Goal: Information Seeking & Learning: Find specific page/section

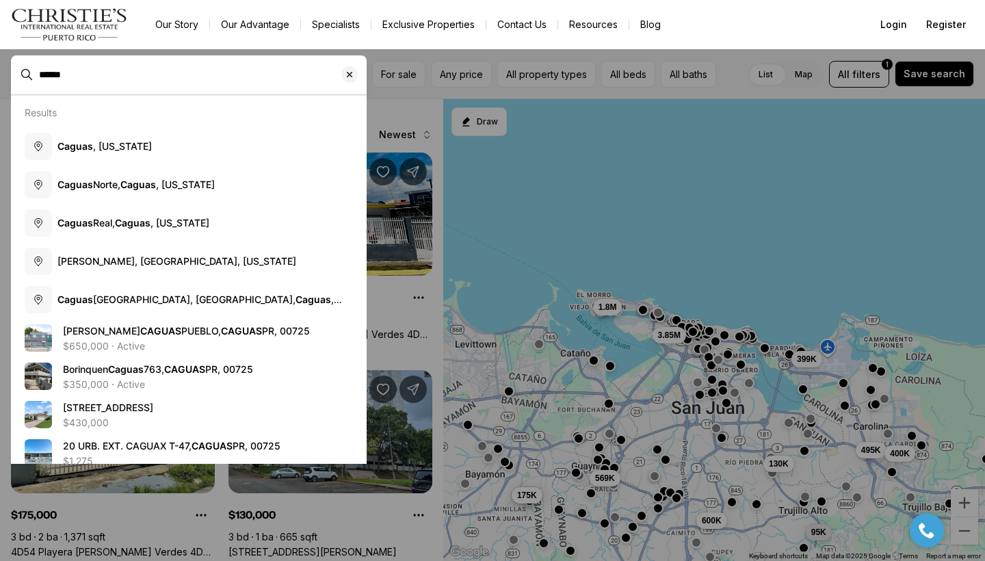
type input "******"
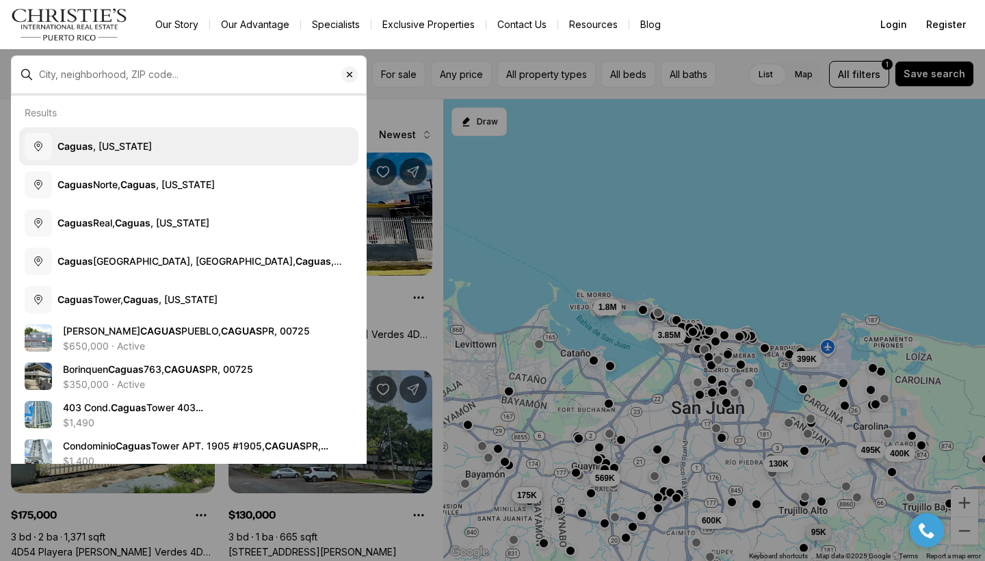
drag, startPoint x: 168, startPoint y: 71, endPoint x: 89, endPoint y: 147, distance: 109.8
click at [89, 147] on body "Go to: Homepage Our Story Our Advantage Specialists Exclusive Properties Contac…" at bounding box center [492, 280] width 985 height 561
click at [196, 145] on button "[GEOGRAPHIC_DATA] , [US_STATE]" at bounding box center [188, 146] width 339 height 38
type input "**********"
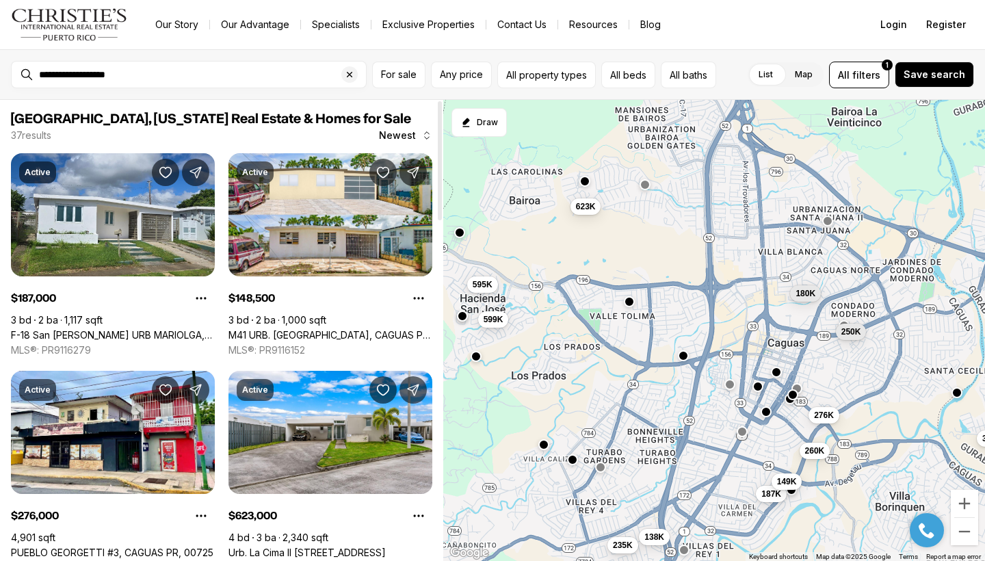
click at [437, 349] on div at bounding box center [439, 330] width 7 height 461
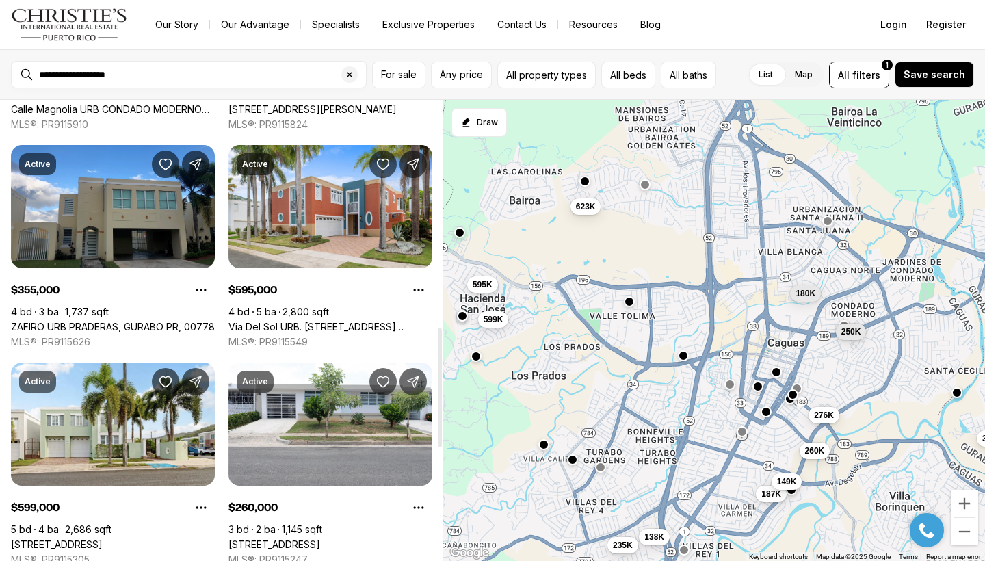
drag, startPoint x: 438, startPoint y: 391, endPoint x: 434, endPoint y: 429, distance: 38.6
click at [438, 429] on div at bounding box center [440, 387] width 4 height 119
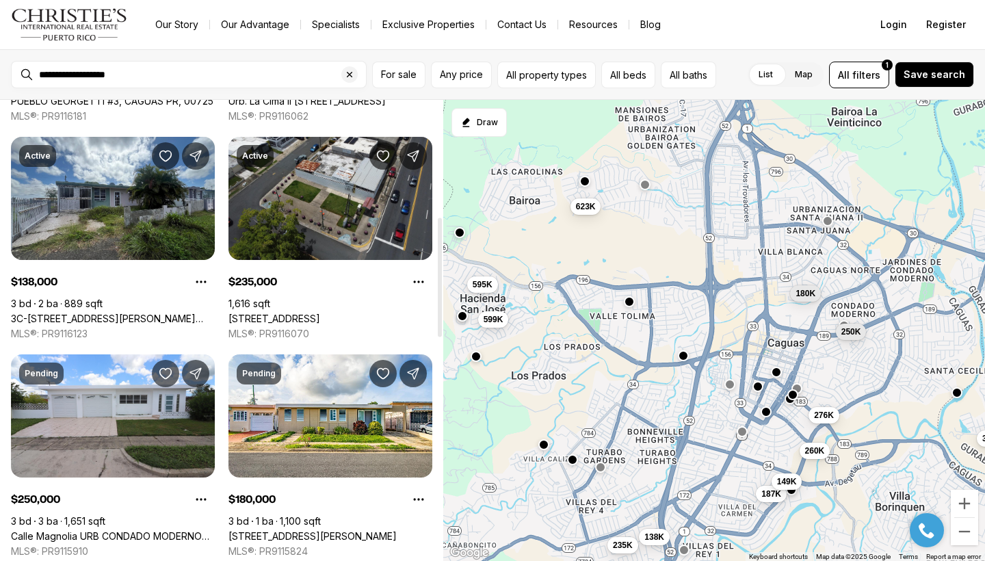
drag, startPoint x: 440, startPoint y: 399, endPoint x: 436, endPoint y: 275, distance: 124.5
click at [438, 275] on div at bounding box center [440, 276] width 4 height 119
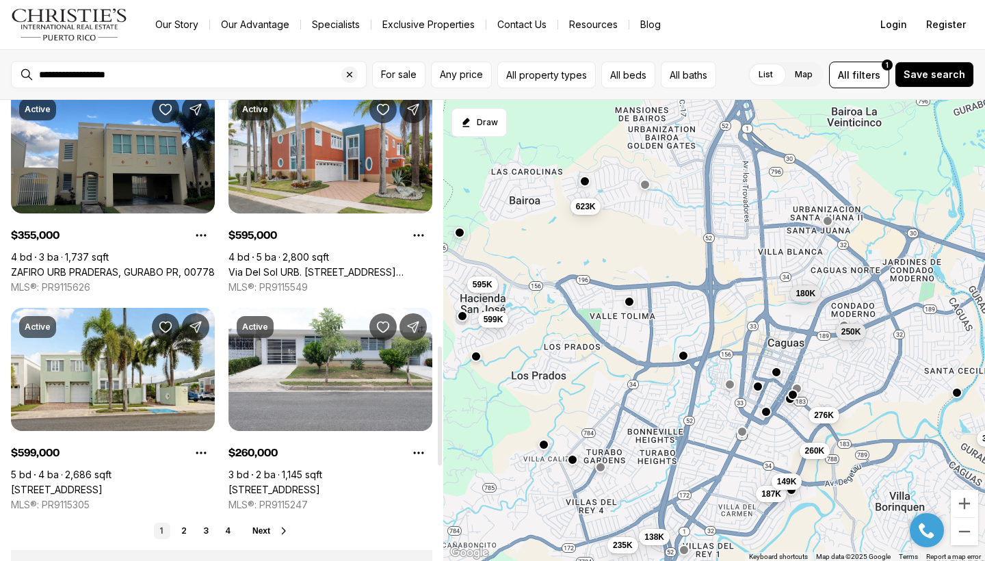
scroll to position [949, 0]
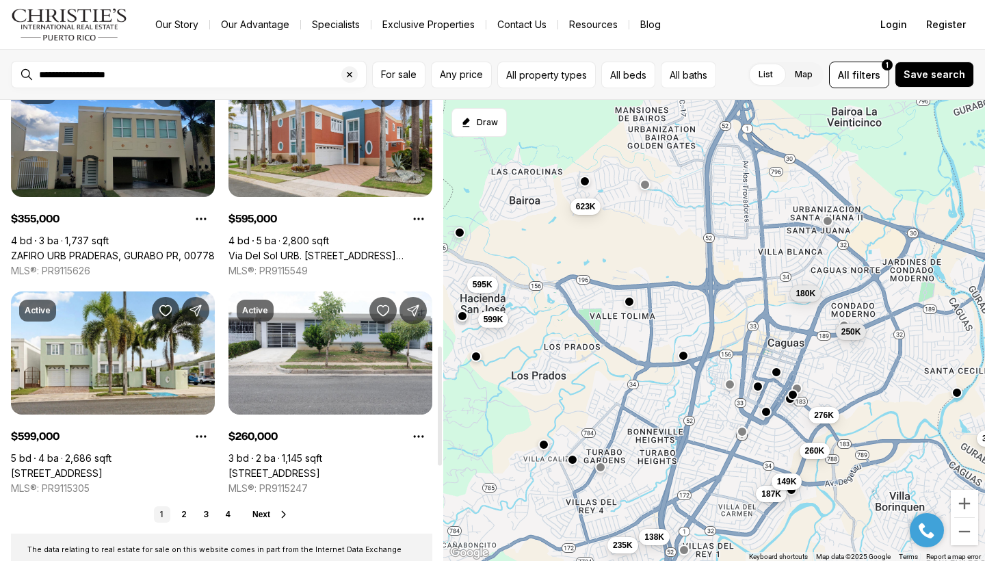
drag, startPoint x: 439, startPoint y: 283, endPoint x: 440, endPoint y: 425, distance: 142.2
click at [441, 427] on div at bounding box center [440, 406] width 4 height 119
click at [275, 512] on button "Next" at bounding box center [270, 514] width 37 height 11
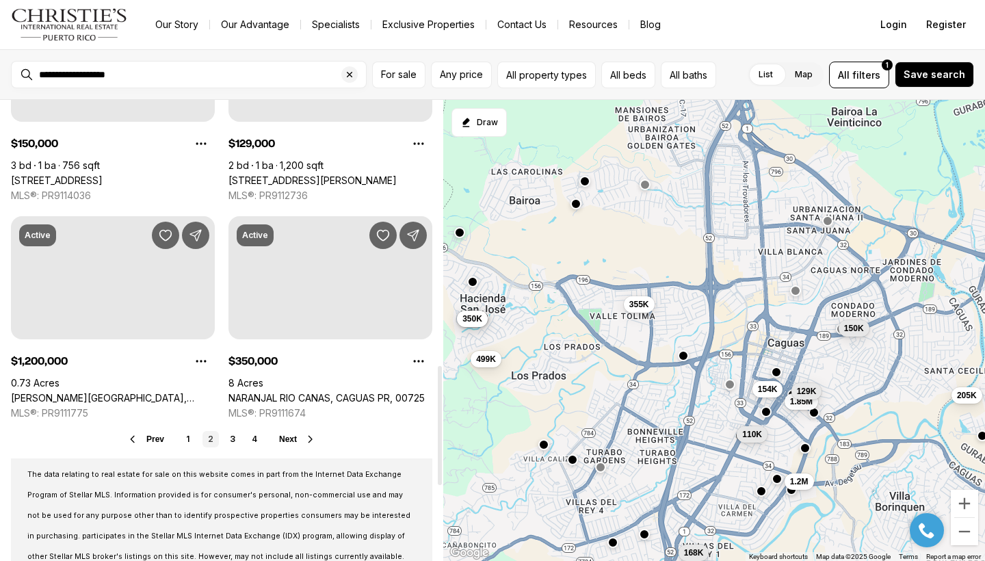
drag, startPoint x: 440, startPoint y: 213, endPoint x: 447, endPoint y: 477, distance: 264.0
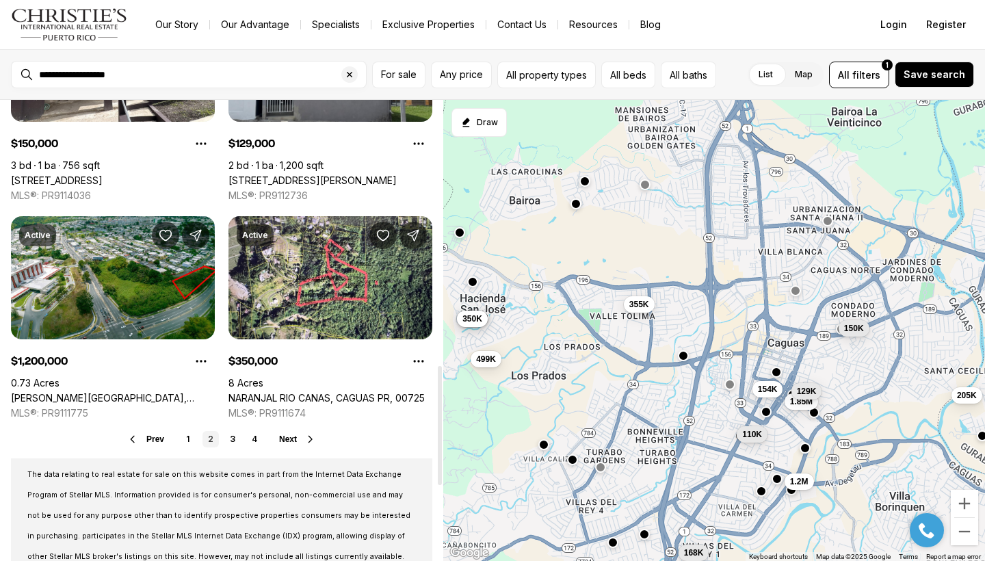
click at [447, 477] on div "[GEOGRAPHIC_DATA], [US_STATE] Real Estate & Homes for Sale 37 results Newest Ac…" at bounding box center [492, 330] width 985 height 461
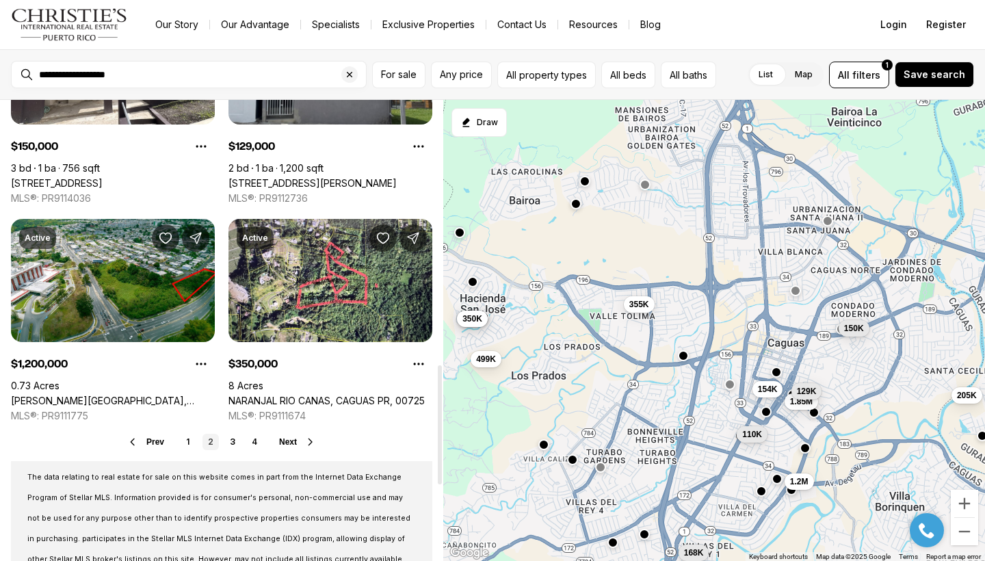
click at [283, 438] on span "Next" at bounding box center [288, 442] width 18 height 10
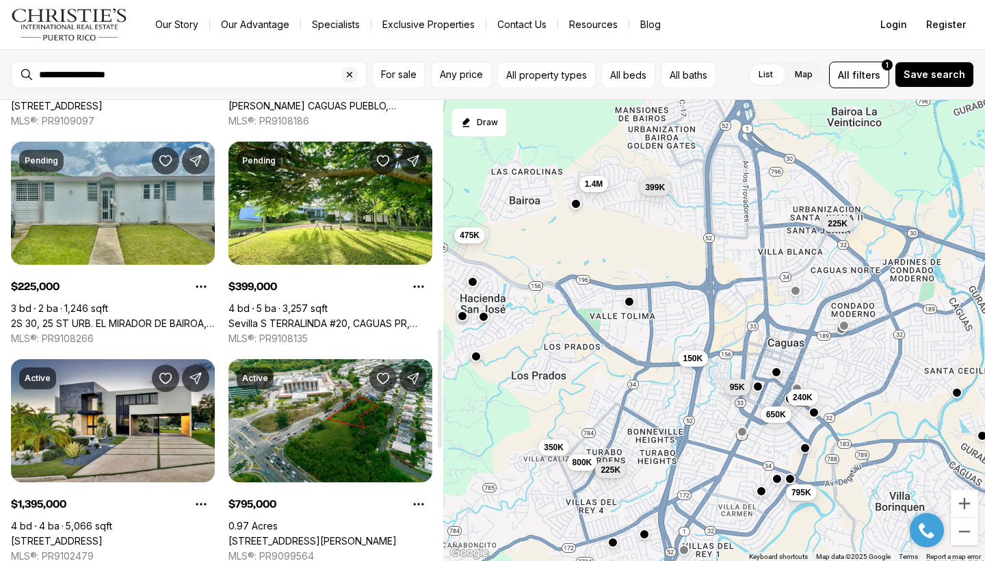
drag, startPoint x: 439, startPoint y: 207, endPoint x: 447, endPoint y: 436, distance: 228.6
click at [447, 436] on div "[GEOGRAPHIC_DATA], [US_STATE] Real Estate & Homes for Sale 37 results Newest Pe…" at bounding box center [492, 330] width 985 height 461
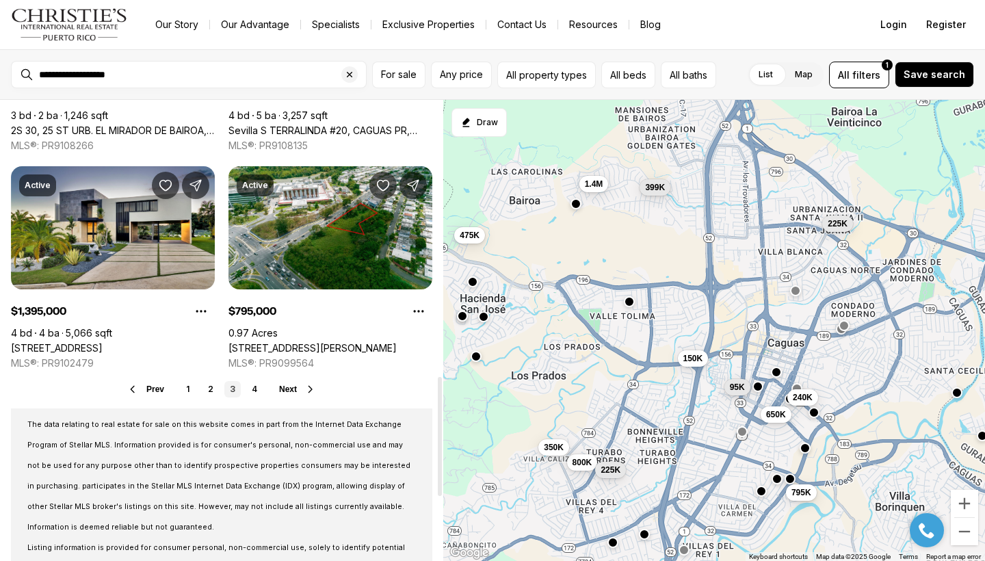
scroll to position [1077, 0]
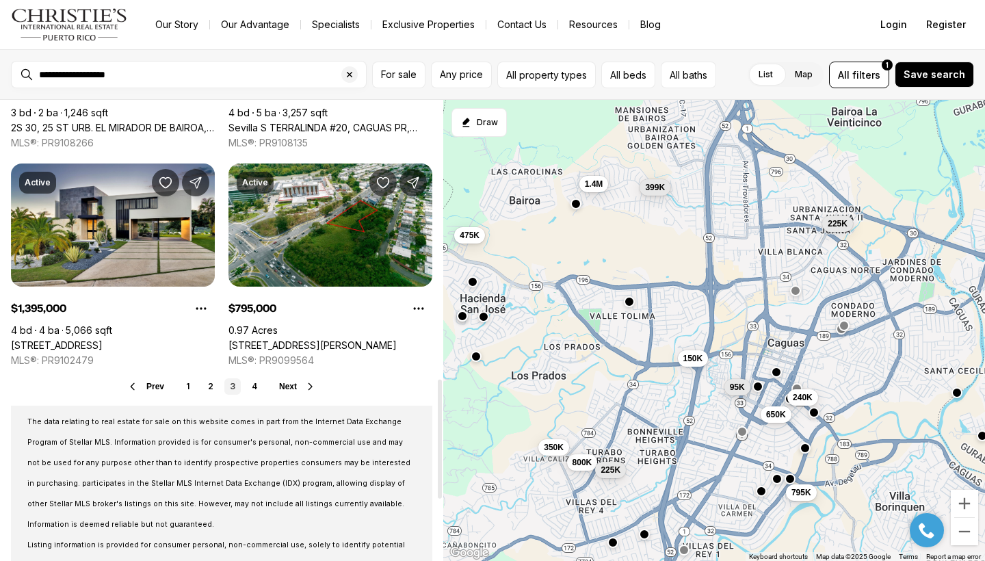
drag, startPoint x: 438, startPoint y: 444, endPoint x: 435, endPoint y: 494, distance: 50.0
click at [438, 494] on div at bounding box center [440, 439] width 4 height 119
click at [256, 384] on link "4" at bounding box center [254, 386] width 16 height 16
